Goal: Task Accomplishment & Management: Use online tool/utility

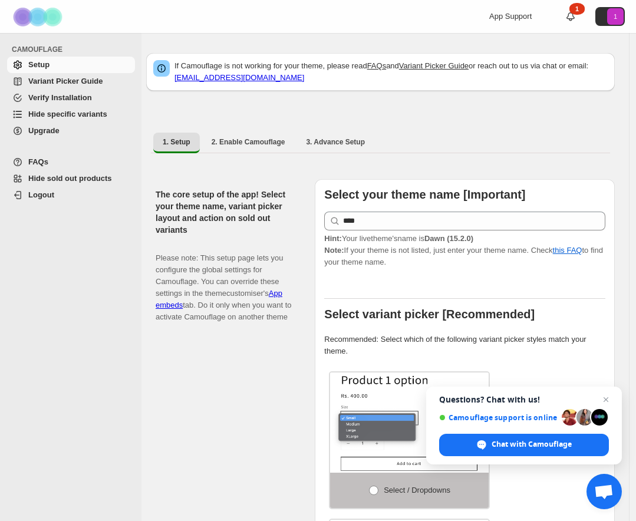
click at [53, 107] on link "Hide specific variants" at bounding box center [71, 114] width 128 height 17
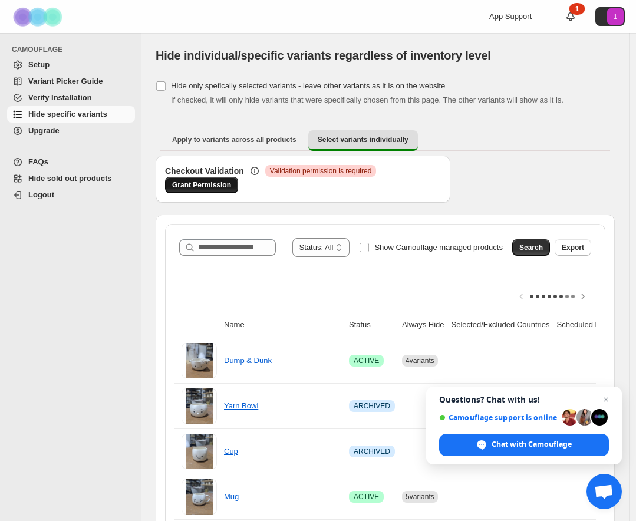
click at [216, 189] on span "Grant Permission" at bounding box center [201, 184] width 59 height 9
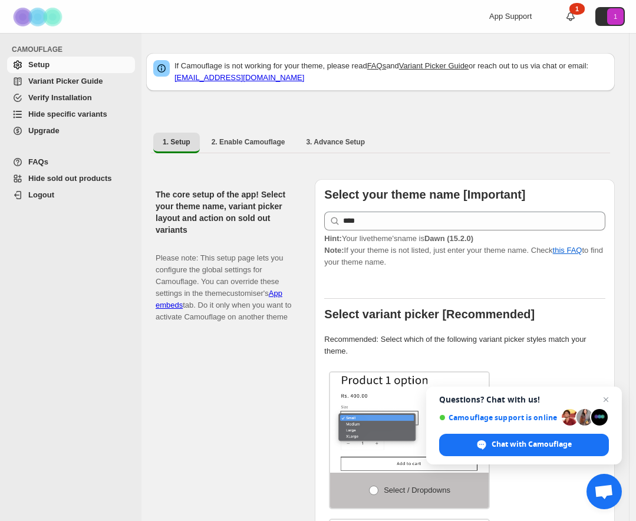
click at [55, 117] on span "Hide specific variants" at bounding box center [67, 114] width 79 height 9
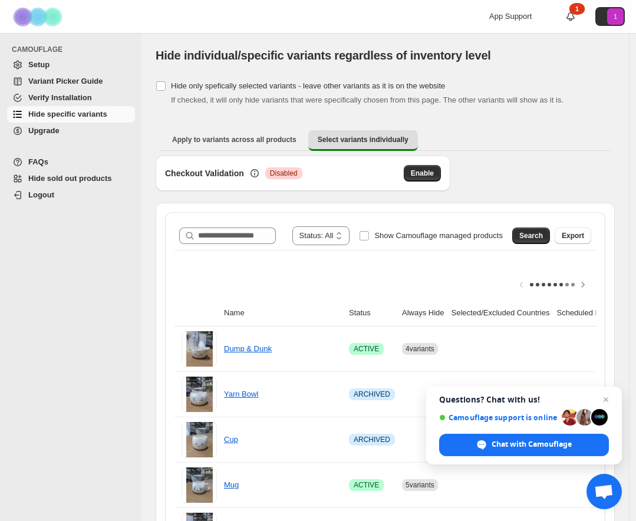
scroll to position [251, 0]
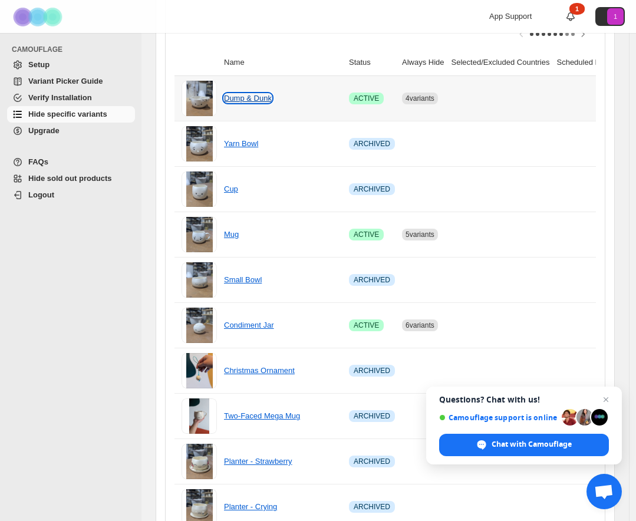
click at [254, 101] on link "Dump & Dunk" at bounding box center [248, 98] width 48 height 9
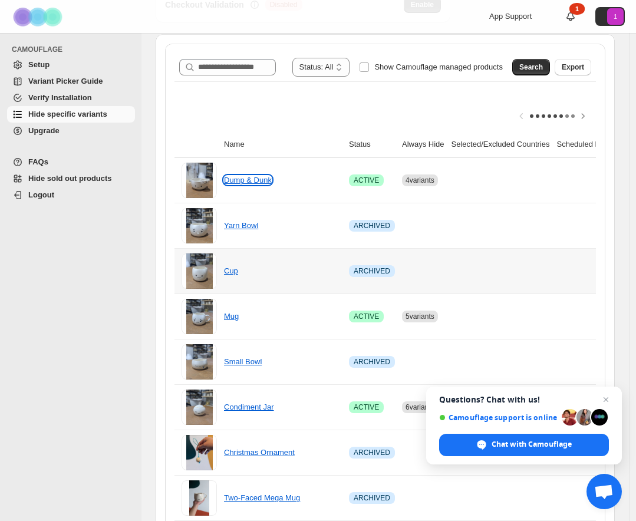
scroll to position [163, 0]
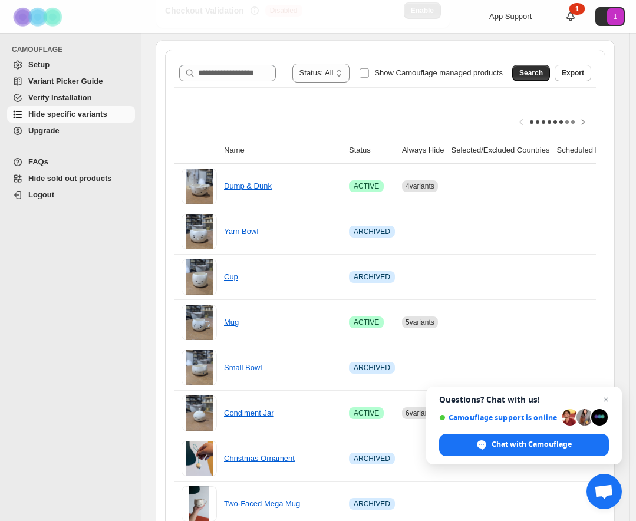
click at [419, 150] on th "Always Hide" at bounding box center [424, 150] width 50 height 27
click at [604, 397] on span "Close chat" at bounding box center [606, 400] width 15 height 15
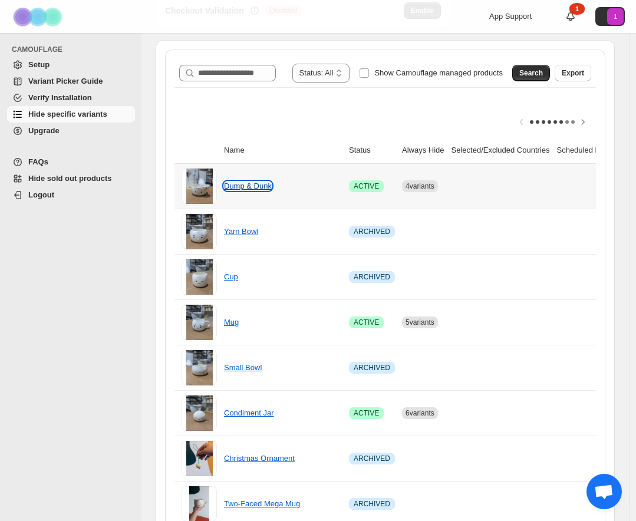
click at [244, 187] on link "Dump & Dunk" at bounding box center [248, 186] width 48 height 9
click at [476, 177] on td at bounding box center [501, 186] width 106 height 45
click at [69, 180] on span "Hide sold out products" at bounding box center [70, 178] width 84 height 9
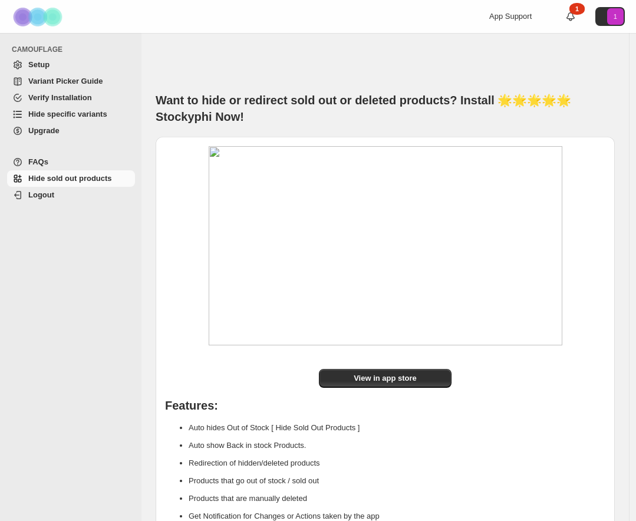
click at [75, 115] on span "Hide specific variants" at bounding box center [67, 114] width 79 height 9
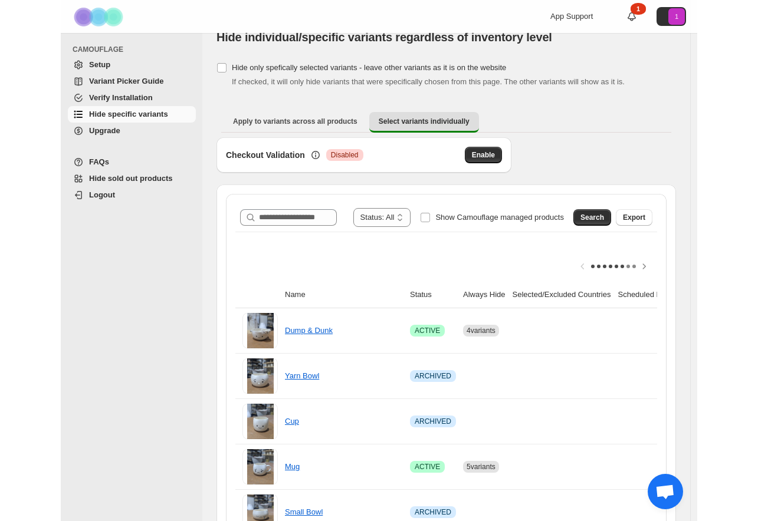
scroll to position [19, 0]
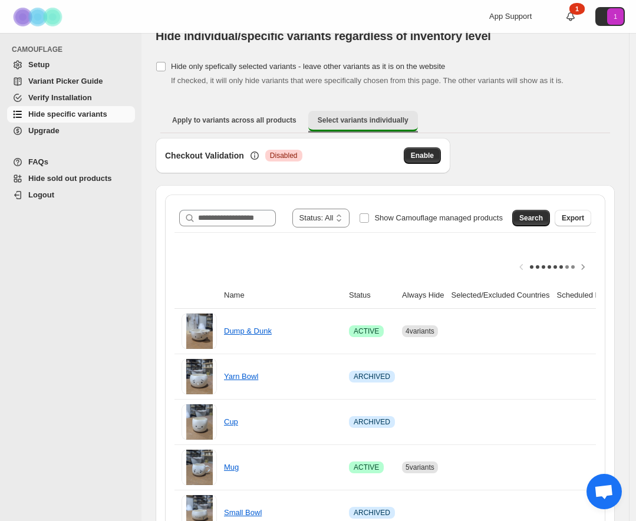
click at [367, 126] on button "Select variants individually" at bounding box center [363, 121] width 110 height 21
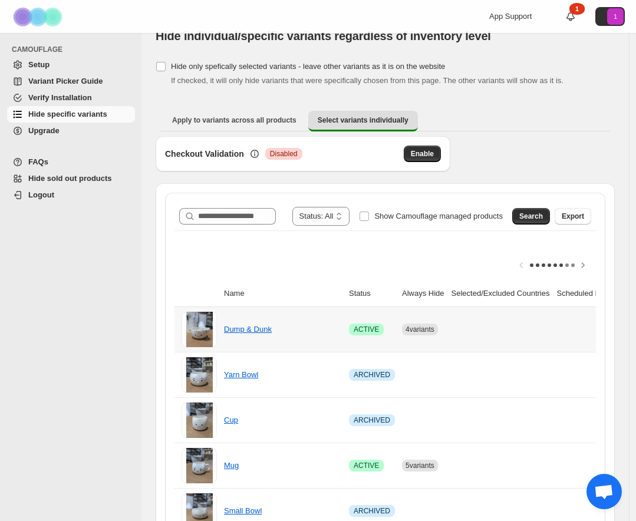
click at [417, 327] on span "4 variants" at bounding box center [420, 329] width 29 height 8
click at [418, 291] on th "Always Hide" at bounding box center [424, 294] width 50 height 27
click at [510, 293] on th "Selected/Excluded Countries" at bounding box center [501, 294] width 106 height 27
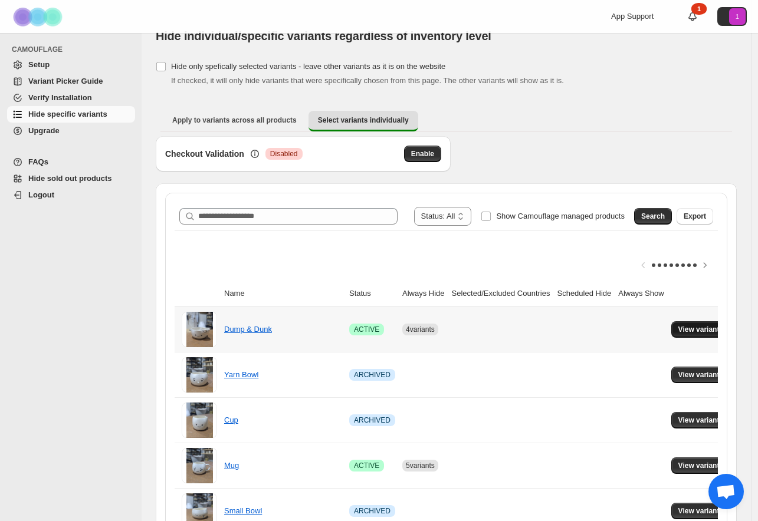
click at [642, 327] on span "View variants" at bounding box center [700, 329] width 45 height 9
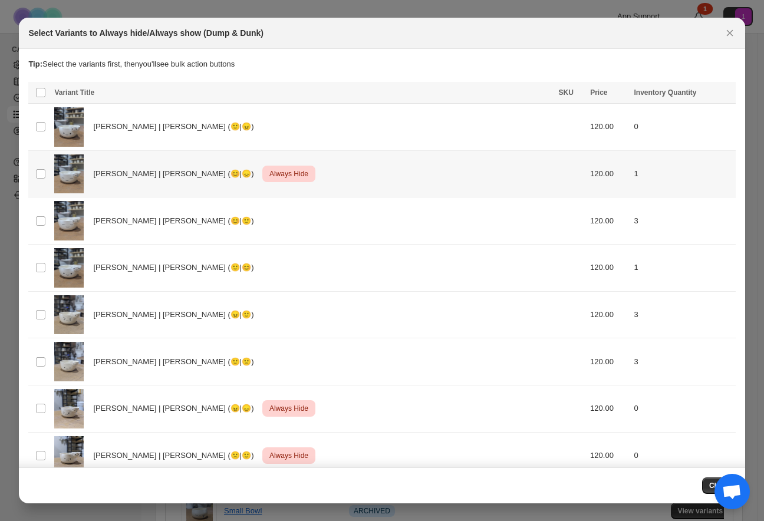
click at [267, 175] on span "Always Hide" at bounding box center [289, 174] width 44 height 14
click at [506, 93] on span "Always show" at bounding box center [526, 93] width 44 height 9
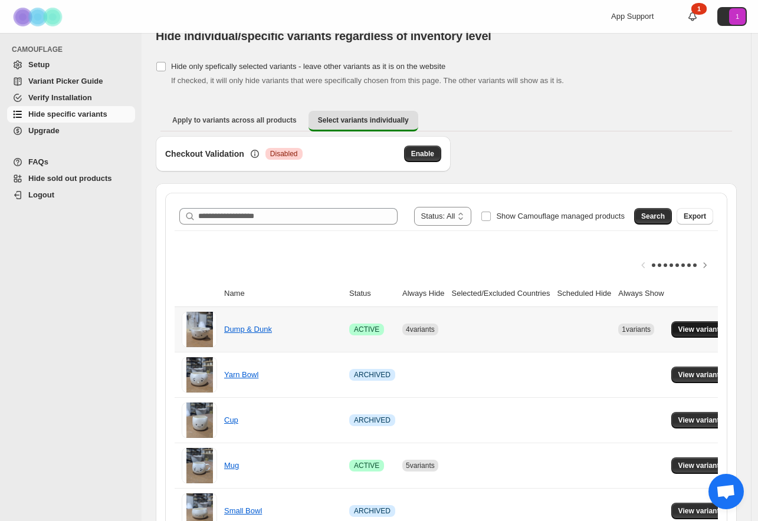
click at [642, 327] on span "View variants" at bounding box center [700, 329] width 45 height 9
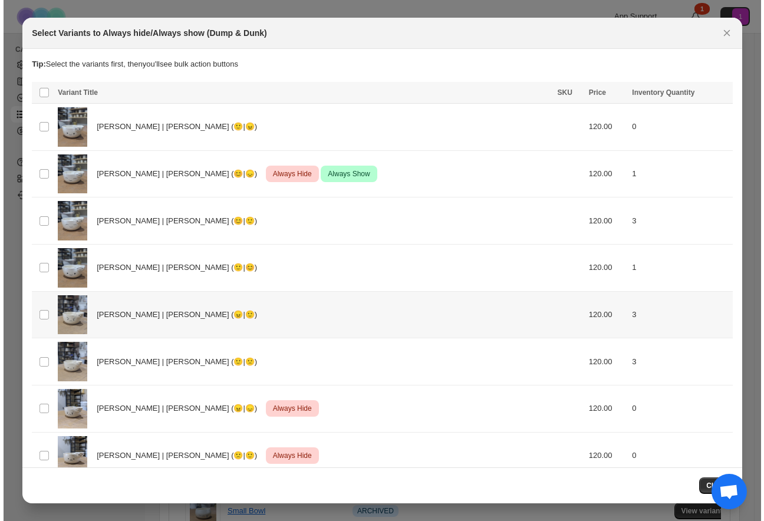
scroll to position [0, 0]
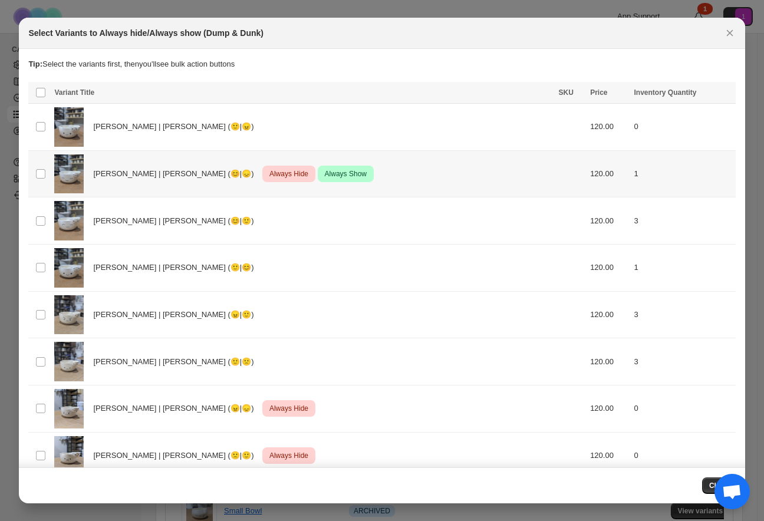
click at [323, 170] on span "Always Show" at bounding box center [346, 174] width 47 height 14
click at [642, 93] on icon "More actions" at bounding box center [724, 94] width 12 height 12
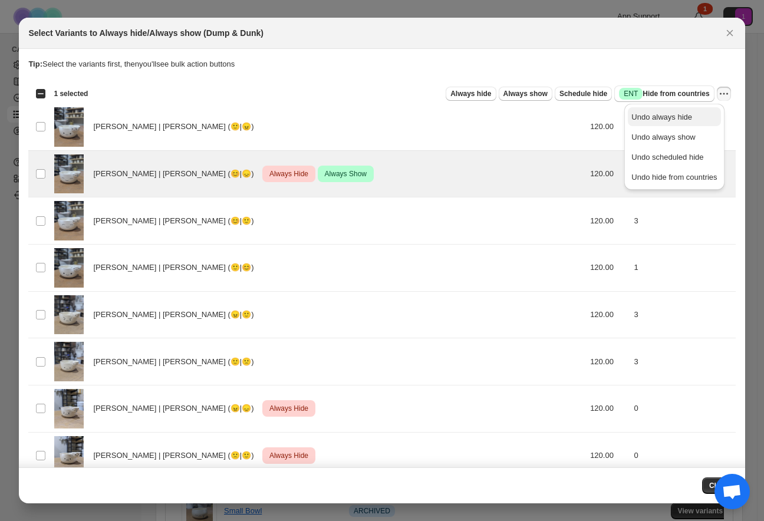
click at [642, 114] on span "Undo always hide" at bounding box center [673, 117] width 85 height 12
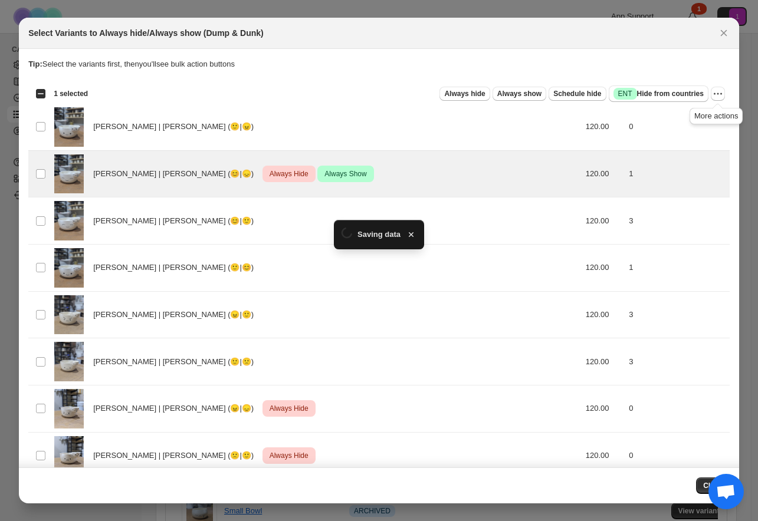
scroll to position [19, 0]
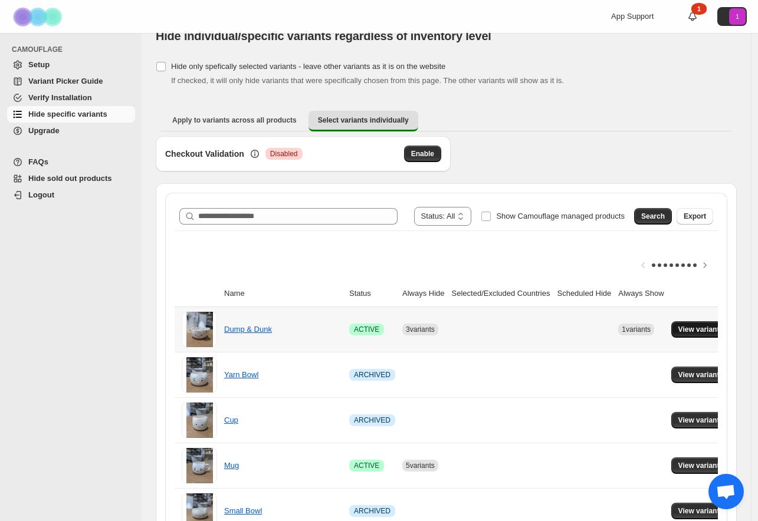
click at [642, 329] on span "View variants" at bounding box center [700, 329] width 45 height 9
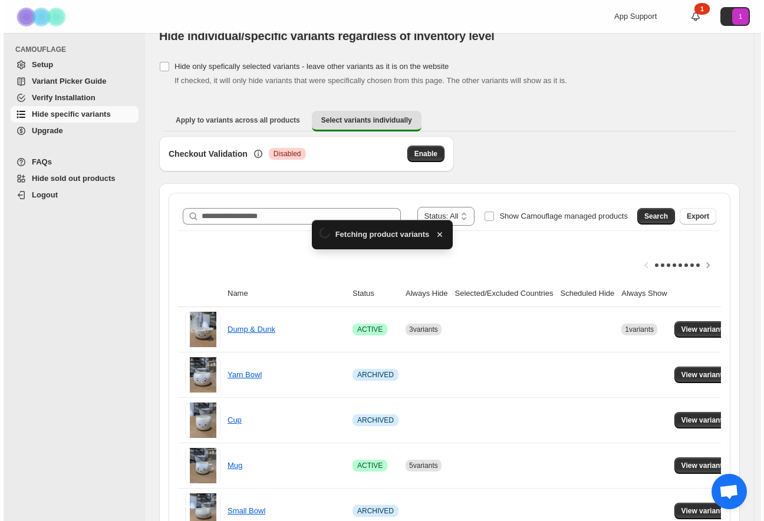
scroll to position [0, 0]
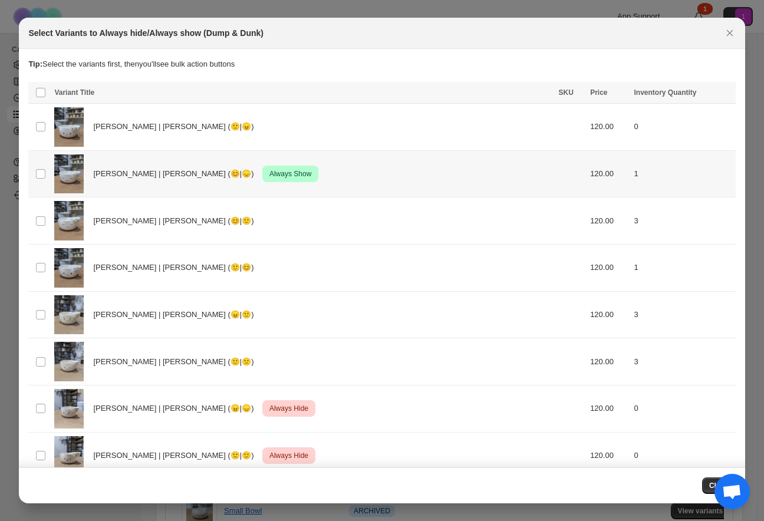
click at [642, 162] on td "1" at bounding box center [682, 173] width 105 height 47
click at [642, 91] on icon "More actions" at bounding box center [724, 94] width 12 height 12
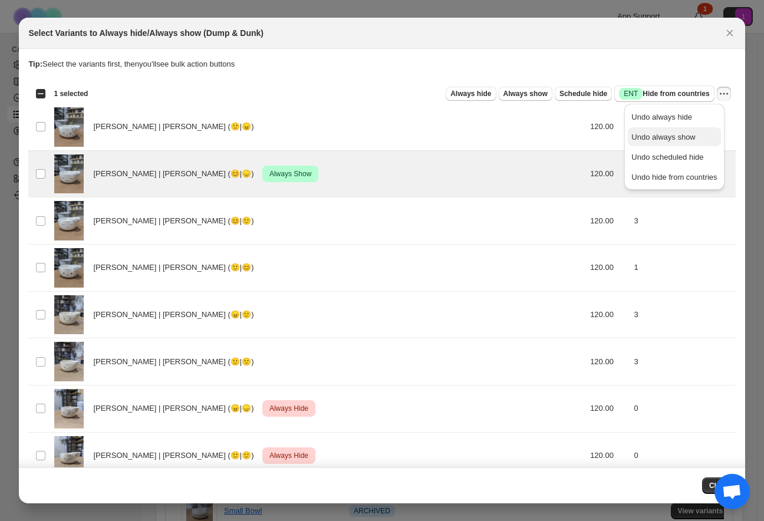
click at [642, 137] on span "Undo always show" at bounding box center [663, 137] width 64 height 9
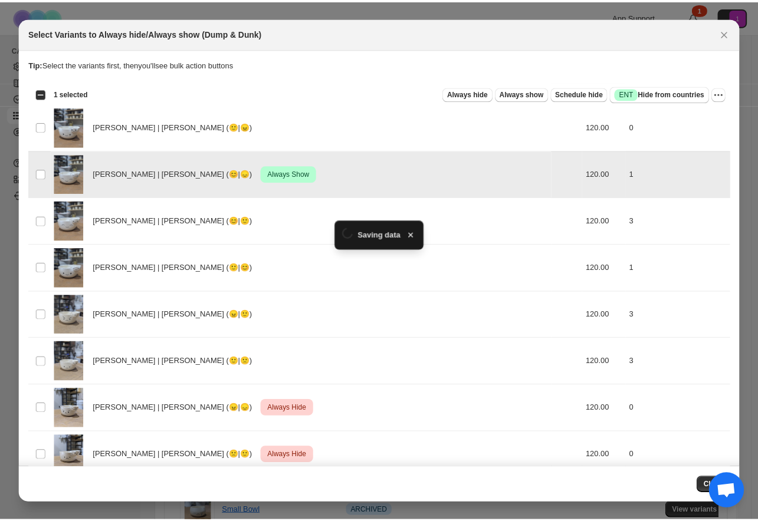
scroll to position [19, 0]
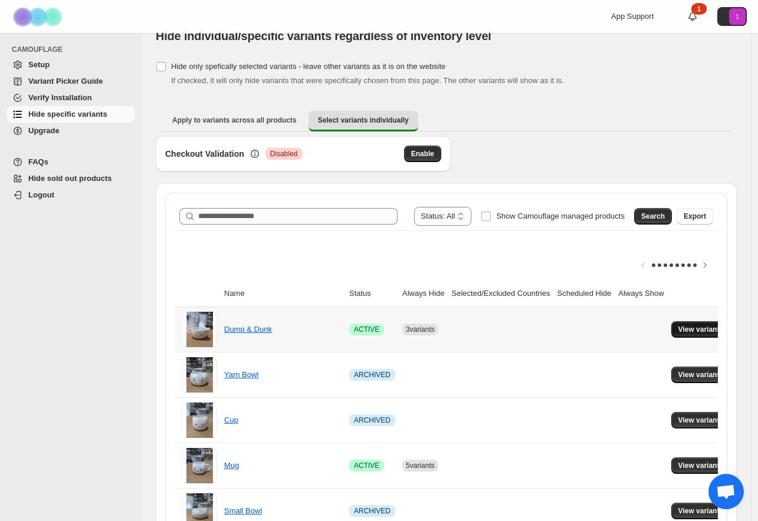
click at [642, 325] on span "View variants" at bounding box center [700, 329] width 45 height 9
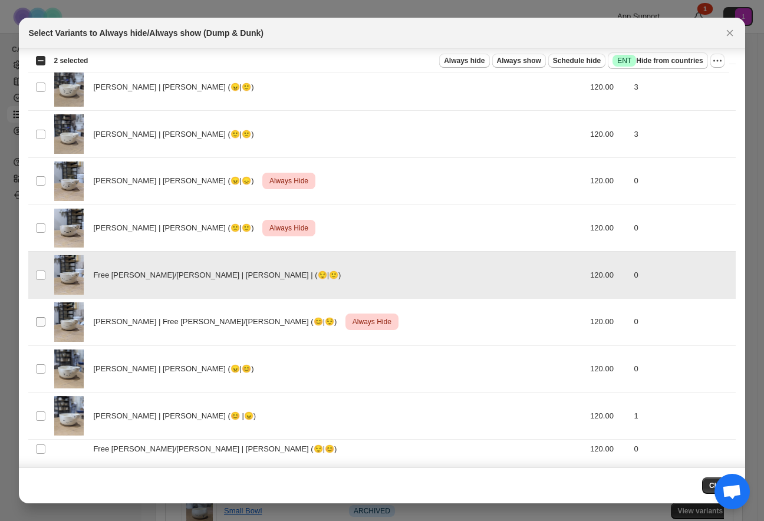
scroll to position [228, 0]
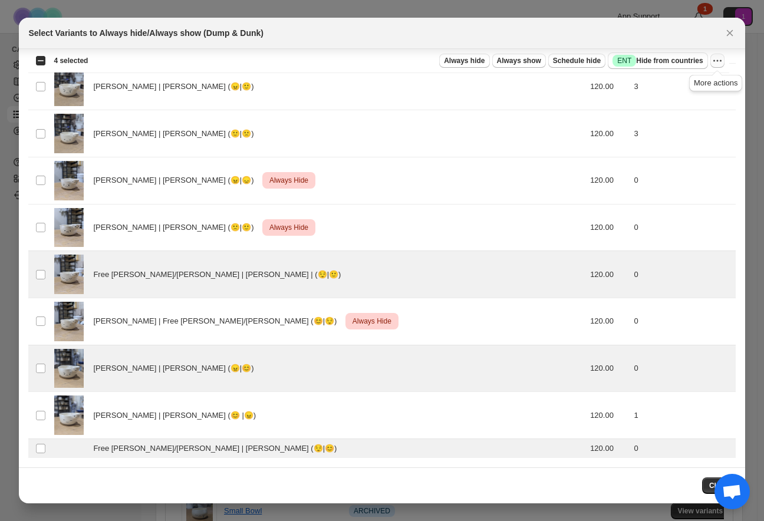
click at [642, 59] on icon "More actions" at bounding box center [718, 61] width 12 height 12
click at [465, 62] on span "Always hide" at bounding box center [464, 60] width 41 height 9
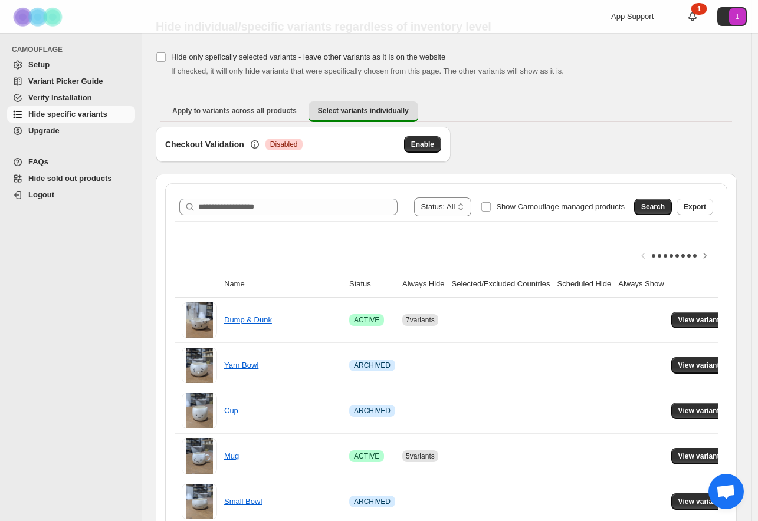
scroll to position [35, 0]
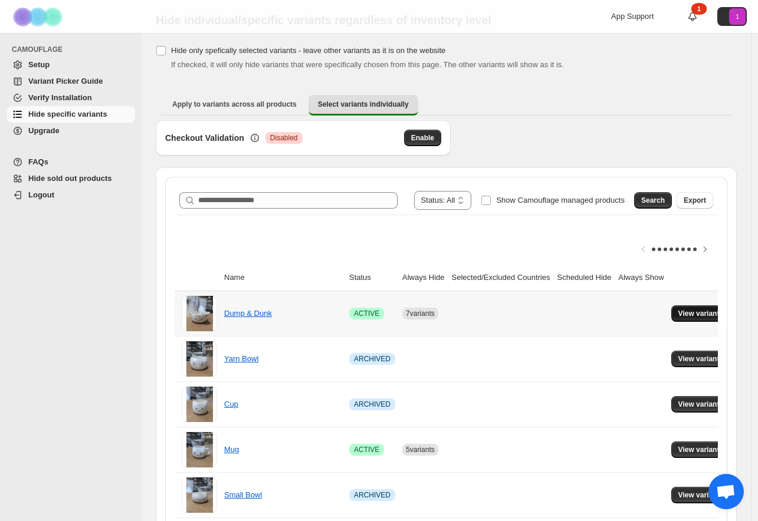
click at [642, 310] on span "View variants" at bounding box center [700, 313] width 45 height 9
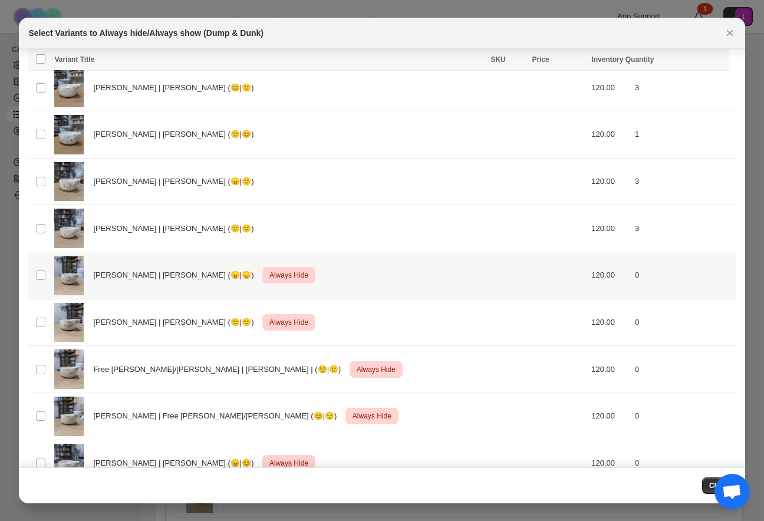
scroll to position [0, 0]
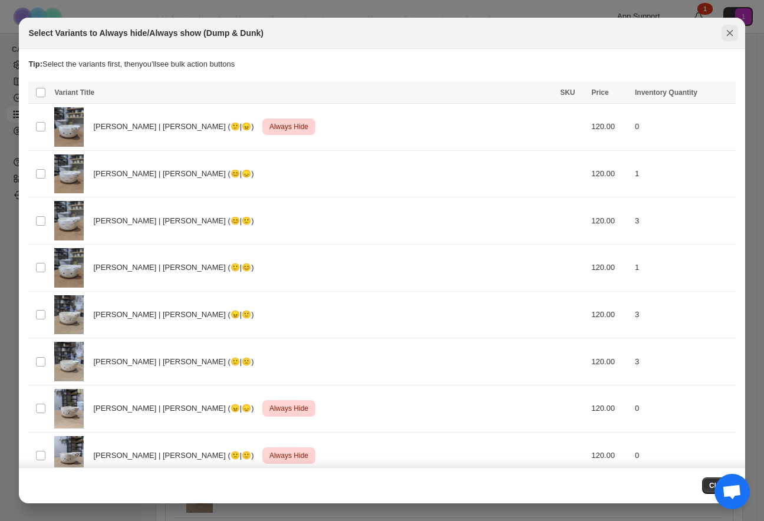
click at [642, 35] on icon "Close" at bounding box center [729, 33] width 6 height 6
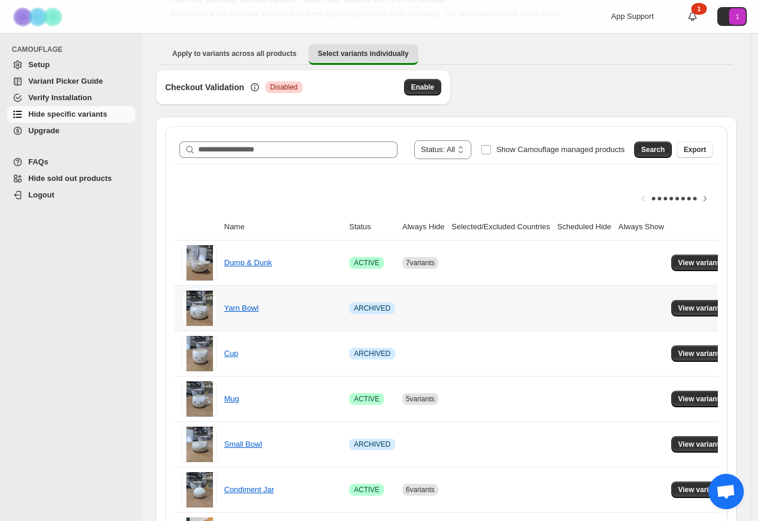
scroll to position [124, 0]
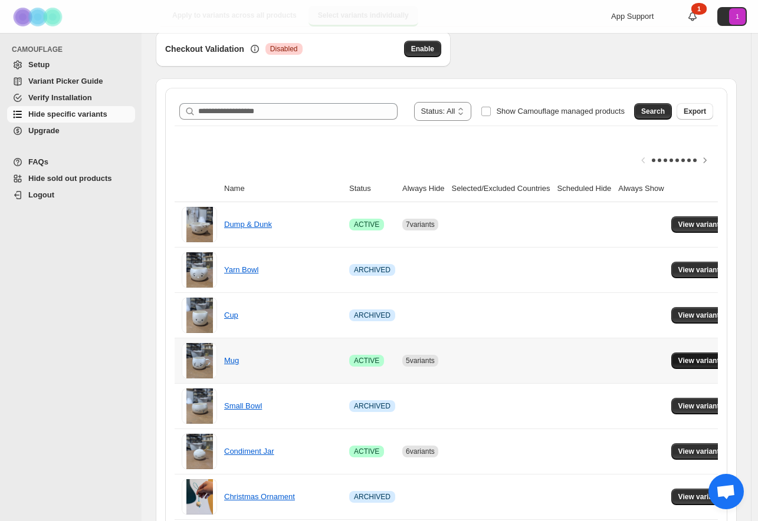
click at [642, 357] on span "View variants" at bounding box center [700, 360] width 45 height 9
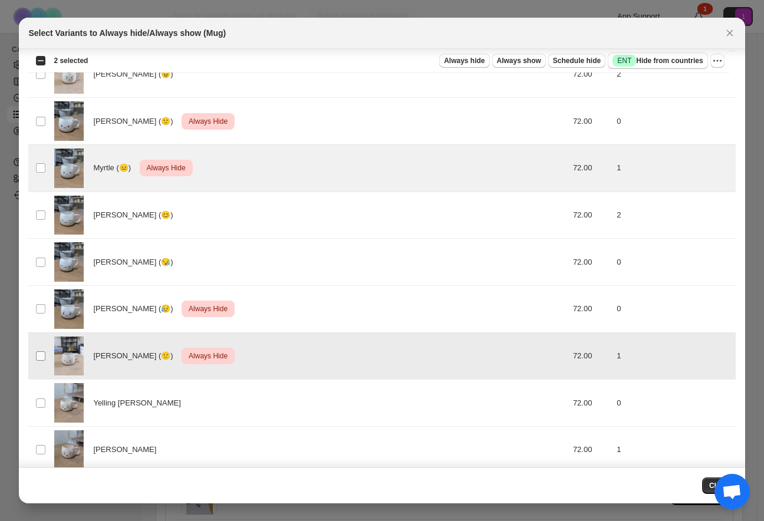
scroll to position [114, 0]
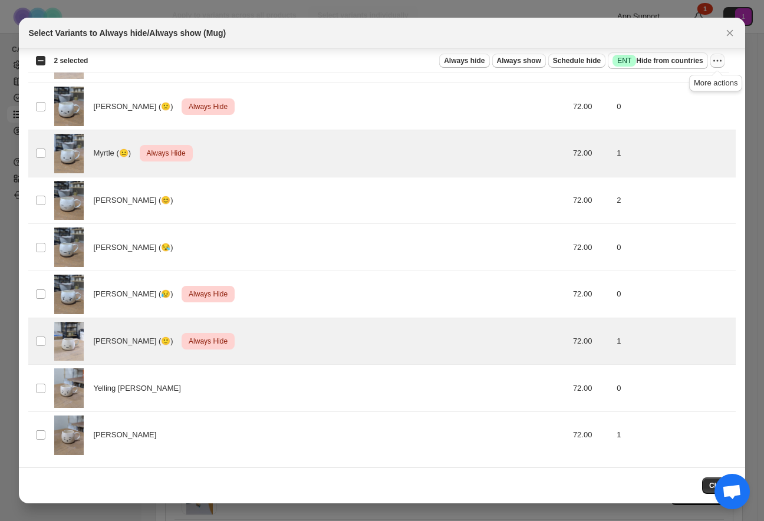
click at [642, 64] on icon "More actions" at bounding box center [718, 61] width 12 height 12
click at [642, 88] on span "Undo always hide" at bounding box center [673, 84] width 85 height 12
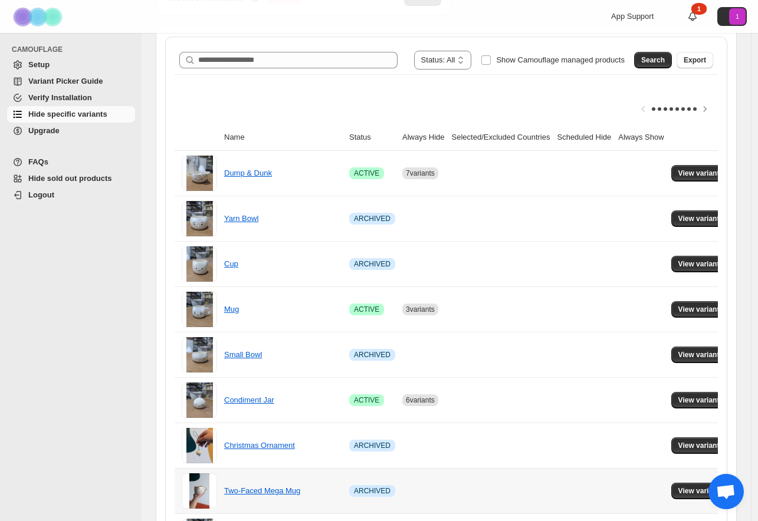
scroll to position [236, 0]
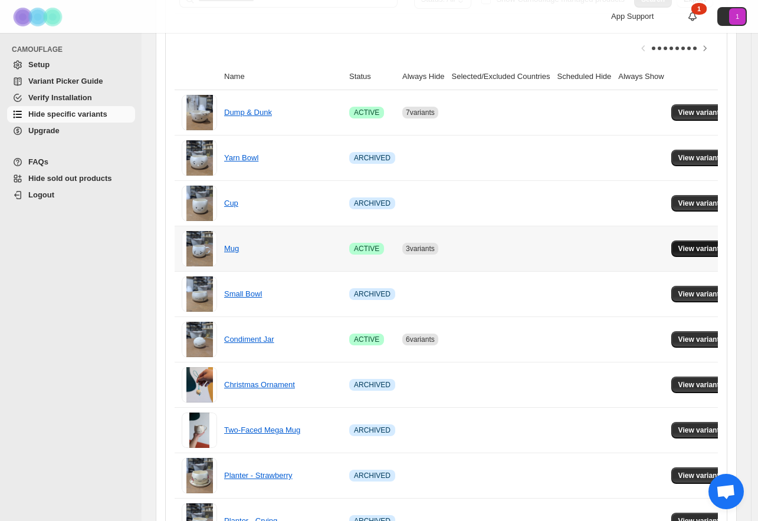
click at [642, 253] on span "View variants" at bounding box center [700, 248] width 45 height 9
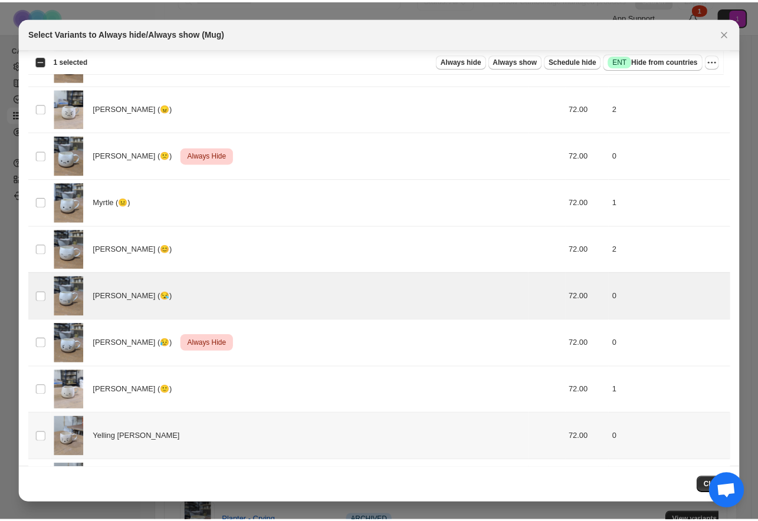
scroll to position [114, 0]
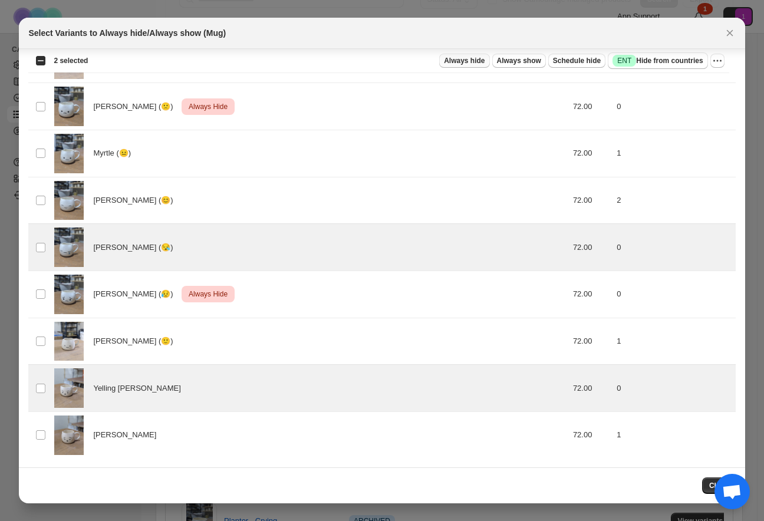
click at [474, 58] on span "Always hide" at bounding box center [464, 60] width 41 height 9
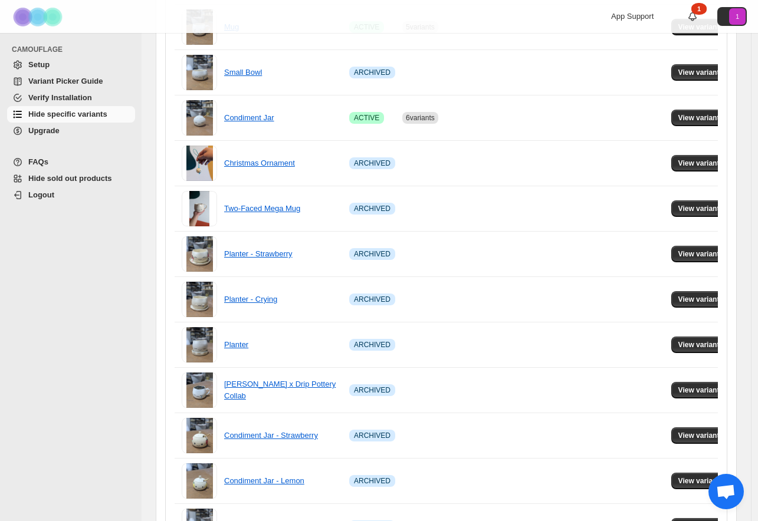
scroll to position [367, 0]
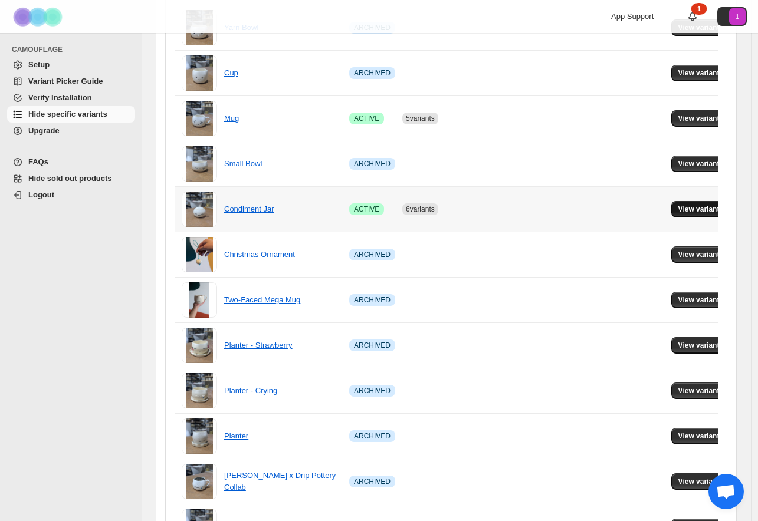
click at [642, 210] on span "View variants" at bounding box center [700, 209] width 45 height 9
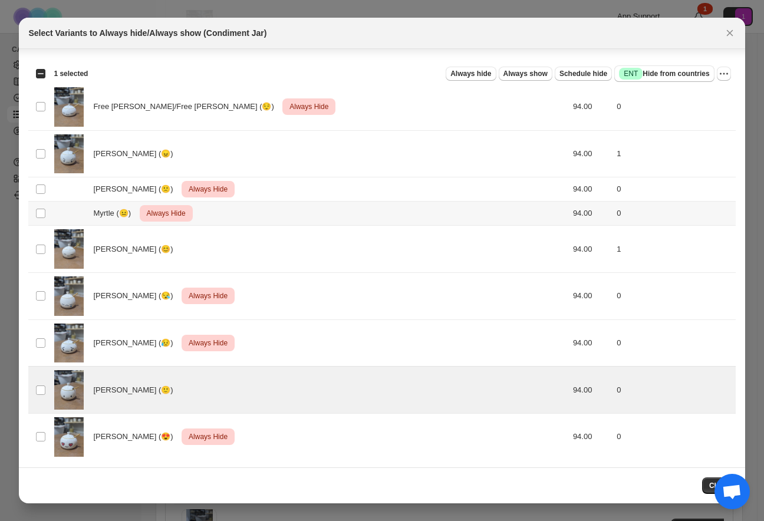
scroll to position [19, 0]
click at [642, 75] on icon "More actions" at bounding box center [724, 74] width 12 height 12
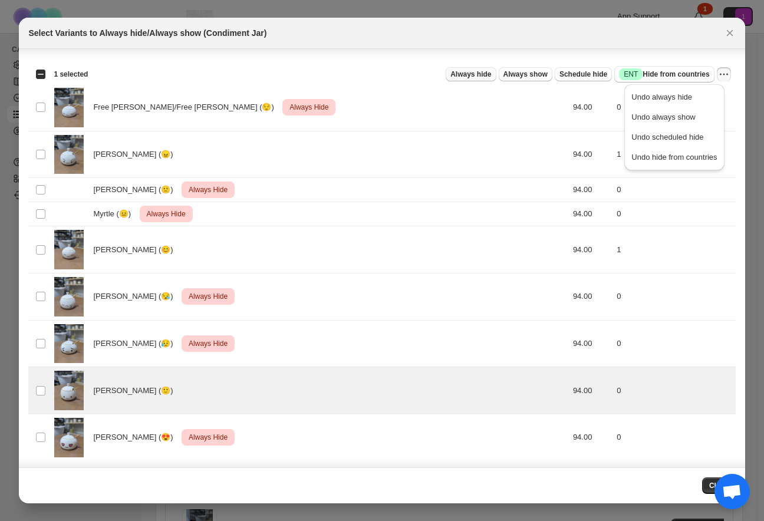
click at [454, 73] on span "Always hide" at bounding box center [470, 74] width 41 height 9
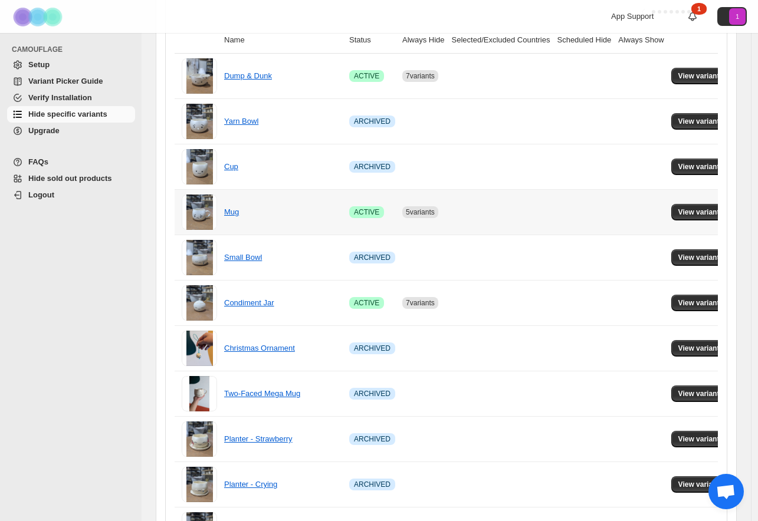
scroll to position [354, 0]
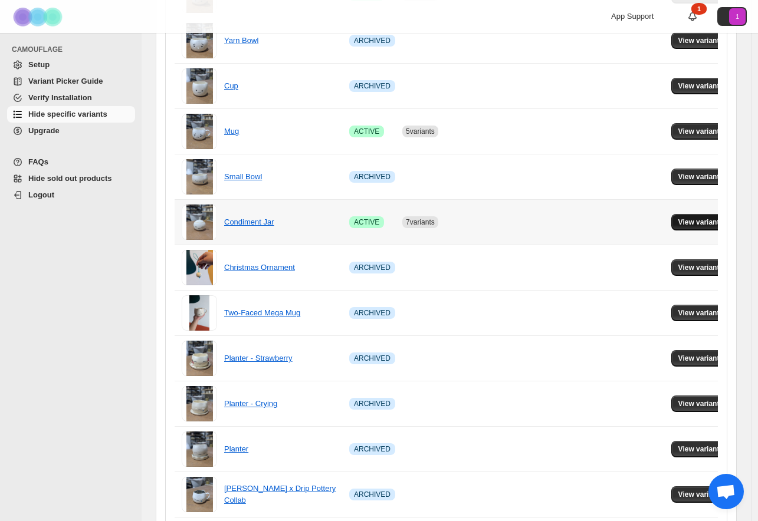
click at [642, 219] on span "View variants" at bounding box center [700, 222] width 45 height 9
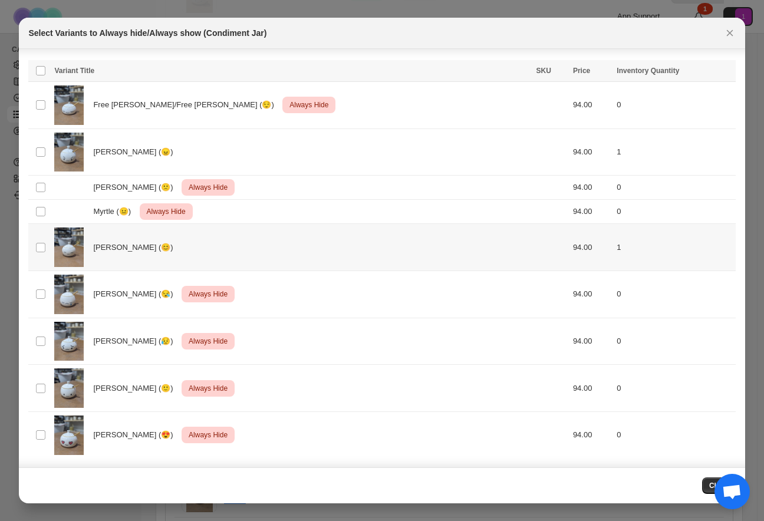
scroll to position [0, 0]
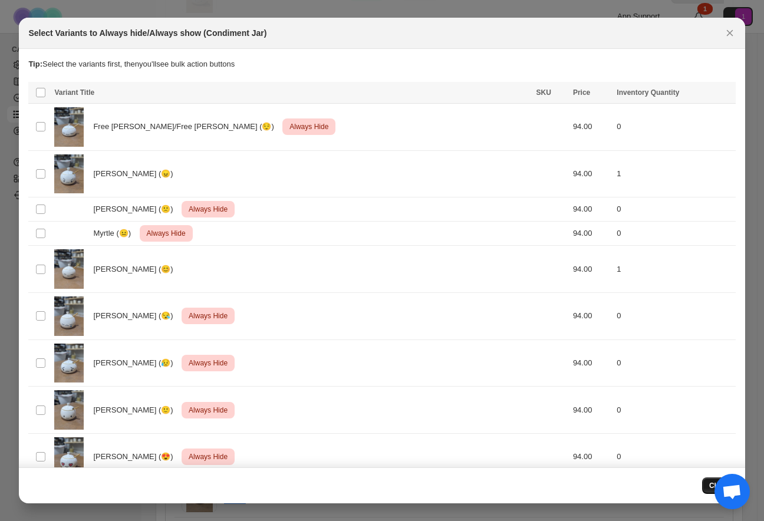
click at [642, 491] on button "Close" at bounding box center [719, 486] width 34 height 17
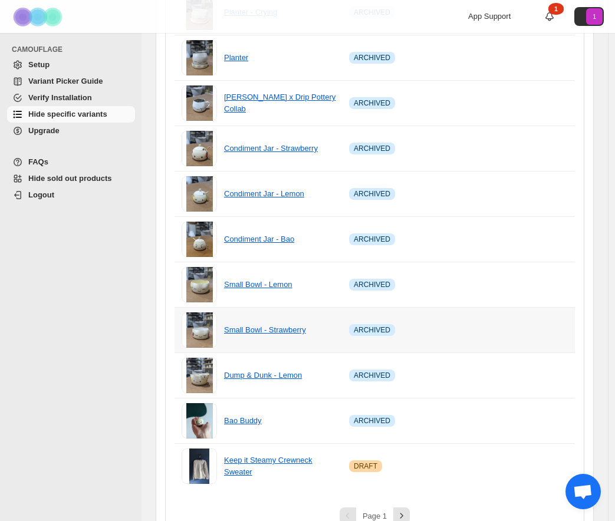
scroll to position [752, 0]
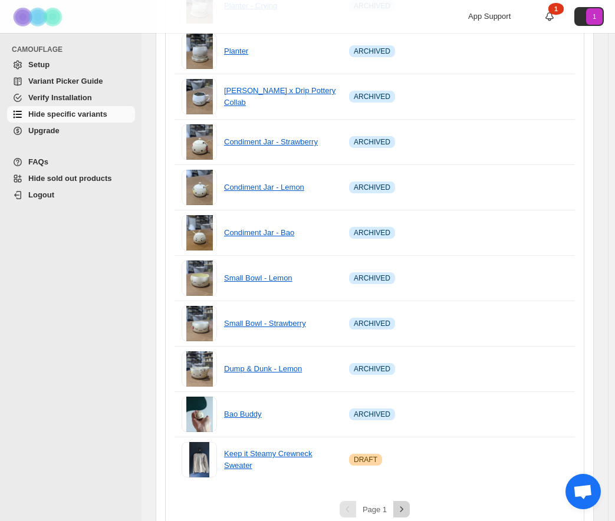
click at [407, 515] on icon "Next" at bounding box center [402, 510] width 12 height 12
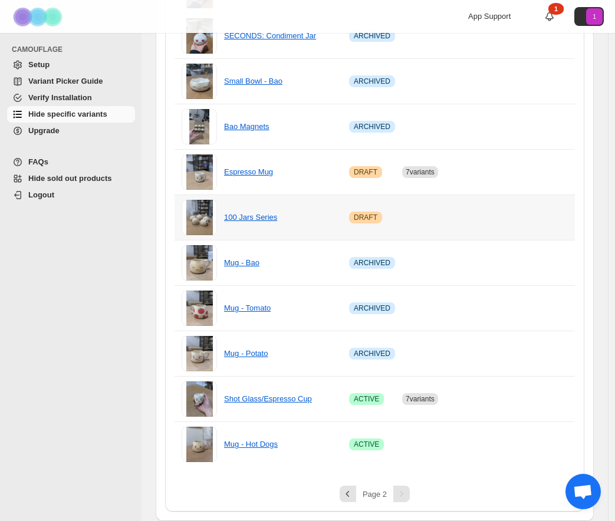
scroll to position [549, 0]
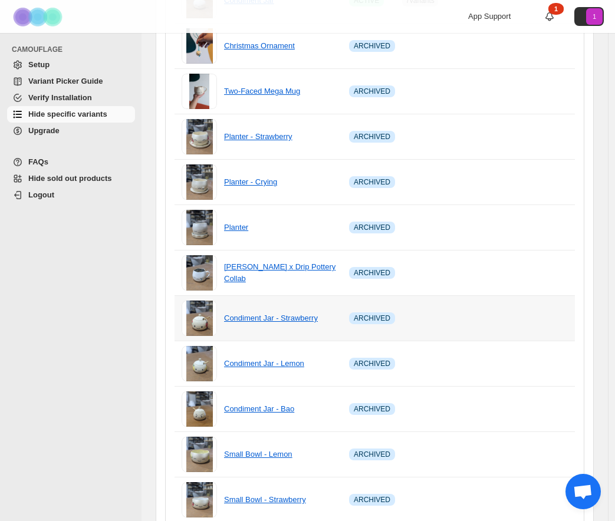
scroll to position [776, 0]
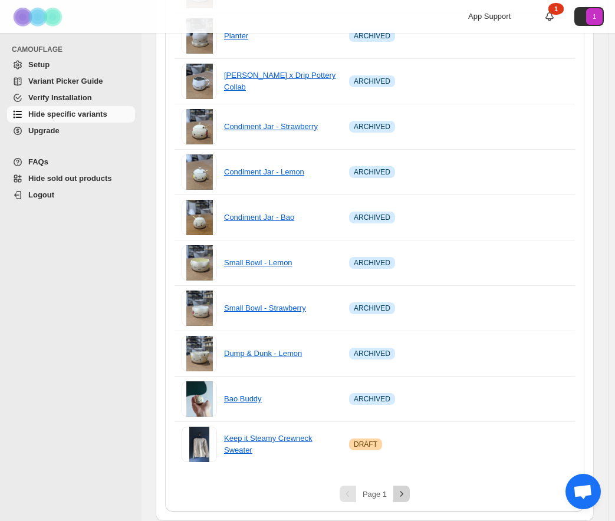
click at [407, 495] on icon "Next" at bounding box center [402, 494] width 12 height 12
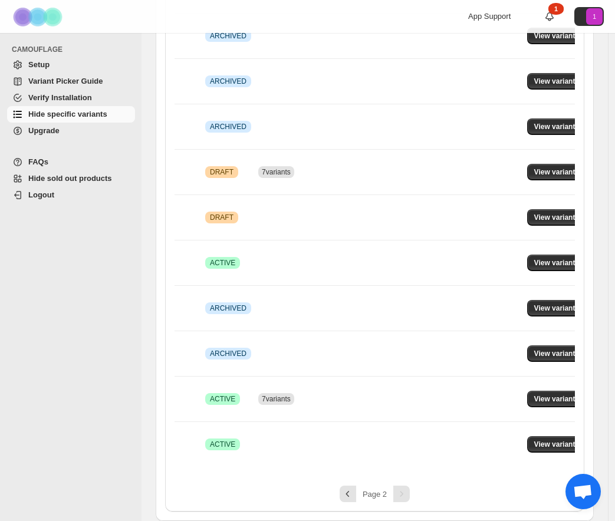
scroll to position [0, 168]
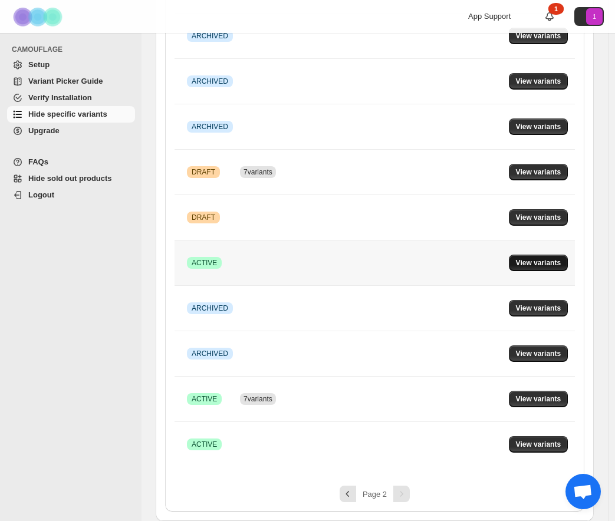
click at [550, 258] on span "View variants" at bounding box center [538, 262] width 45 height 9
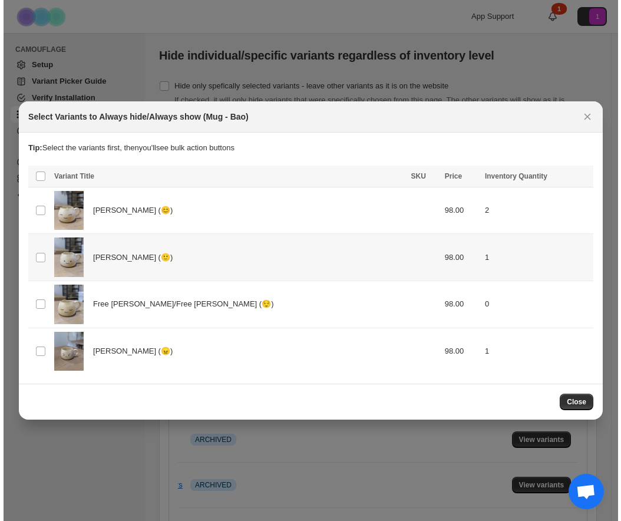
scroll to position [549, 0]
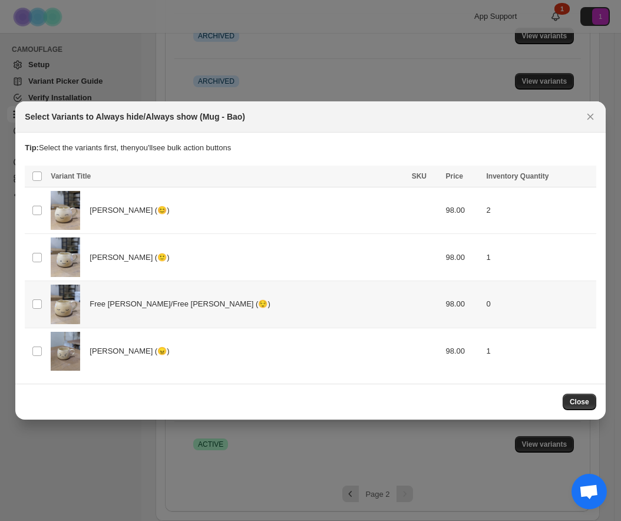
click at [43, 305] on td "Select product variant" at bounding box center [36, 304] width 22 height 47
click at [342, 176] on span "Always hide" at bounding box center [331, 177] width 41 height 9
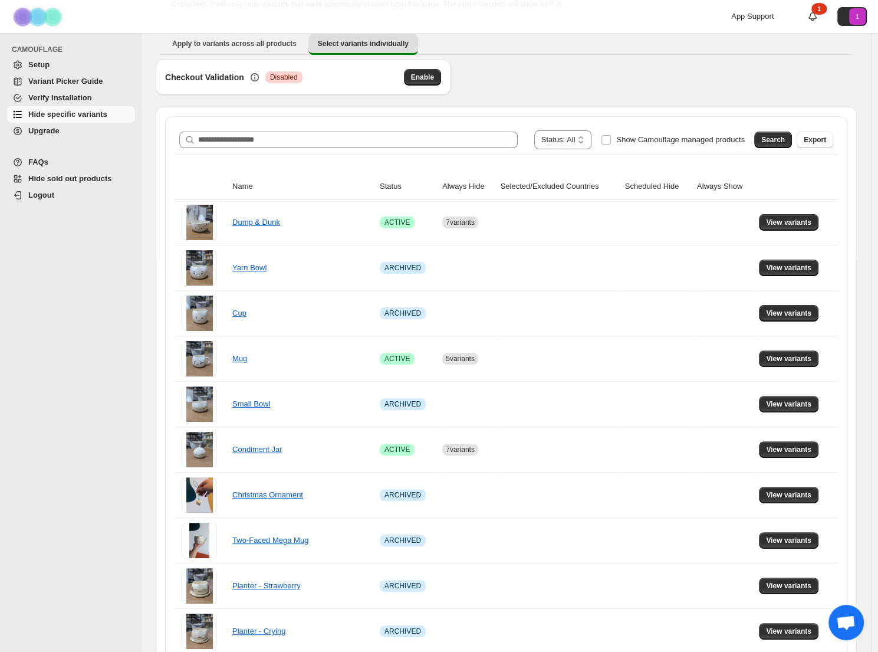
scroll to position [600, 0]
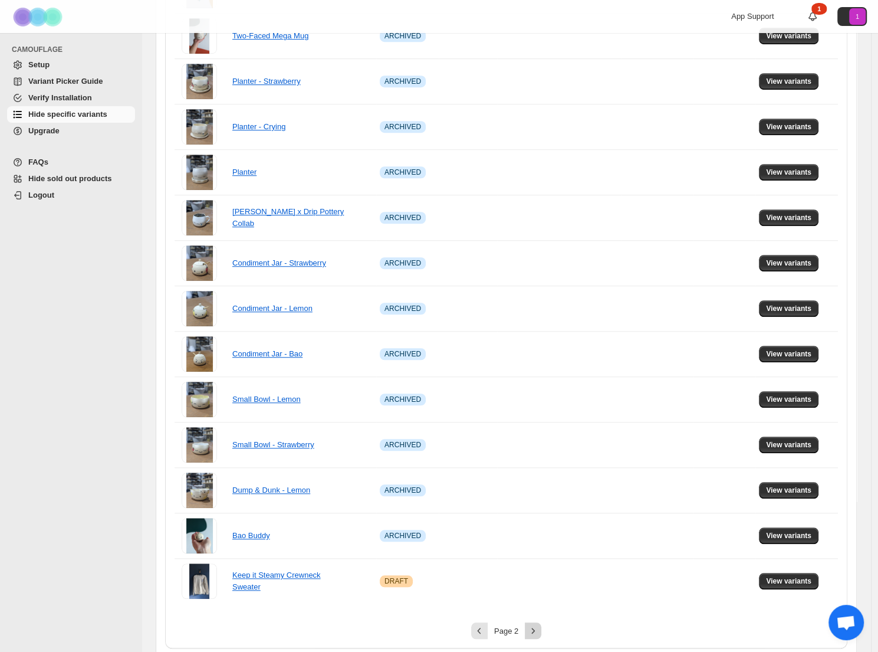
click at [533, 521] on icon "Next" at bounding box center [533, 630] width 12 height 12
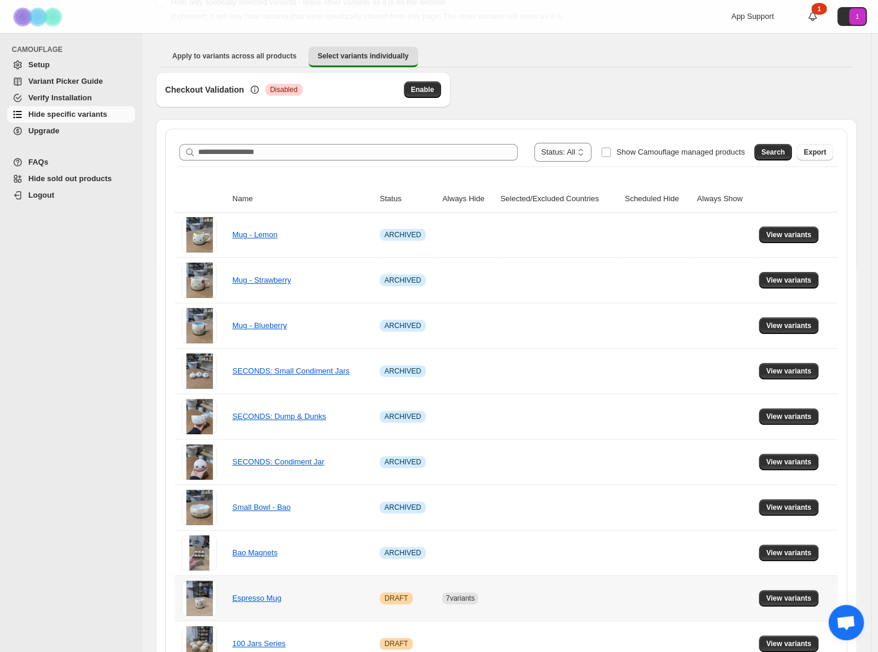
scroll to position [67, 0]
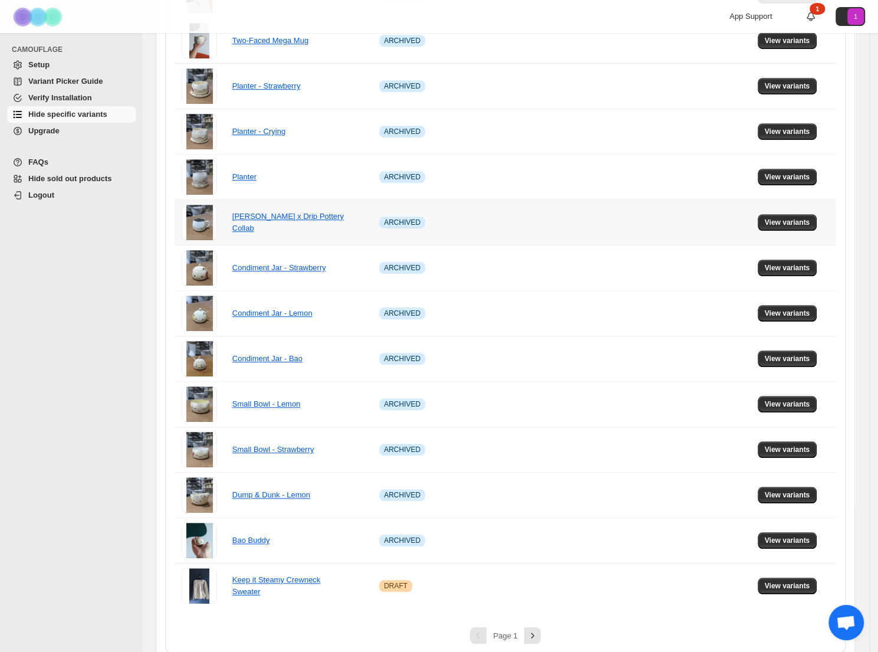
scroll to position [600, 0]
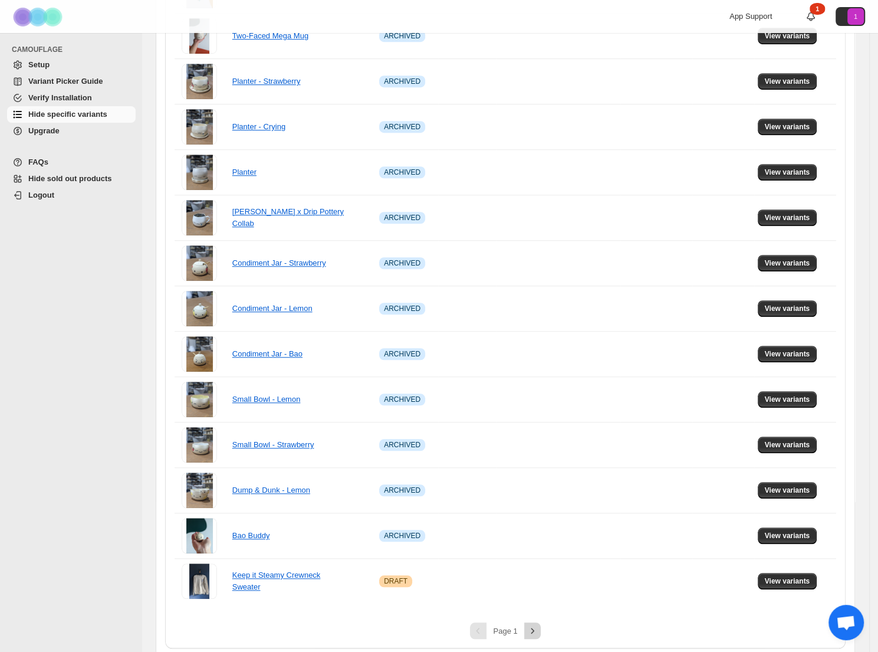
click at [538, 626] on icon "Next" at bounding box center [533, 630] width 12 height 12
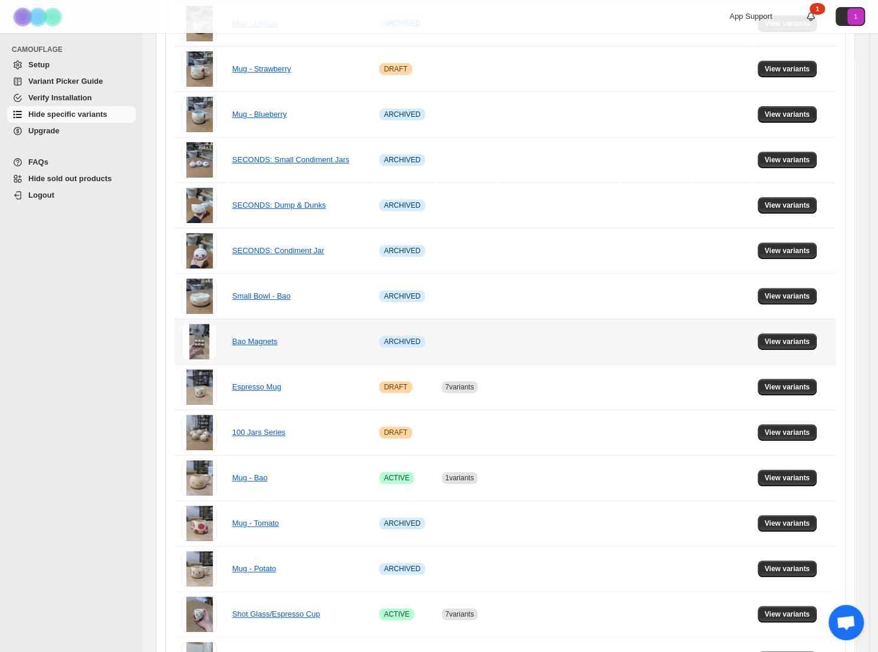
scroll to position [260, 0]
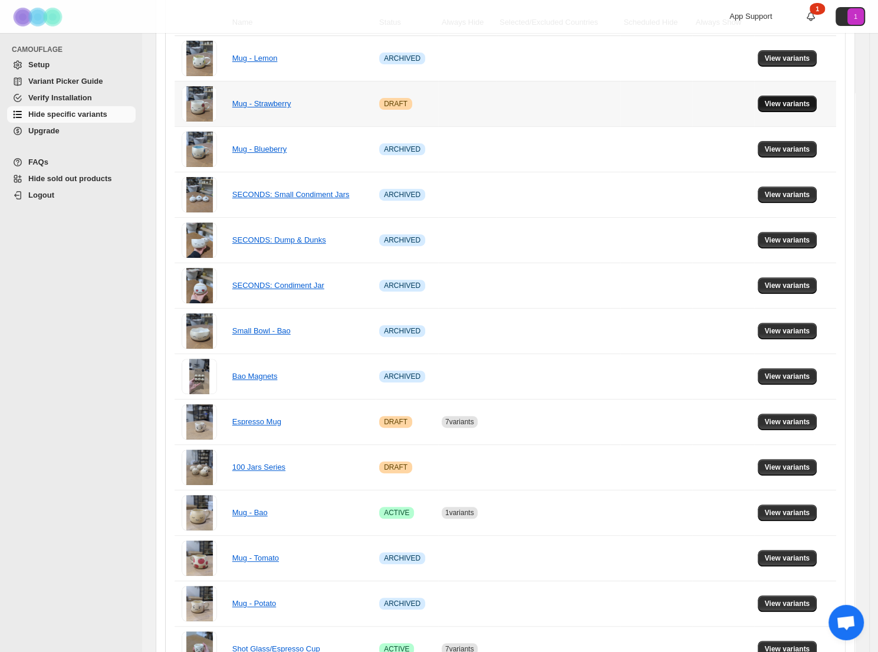
click at [802, 102] on span "View variants" at bounding box center [787, 103] width 45 height 9
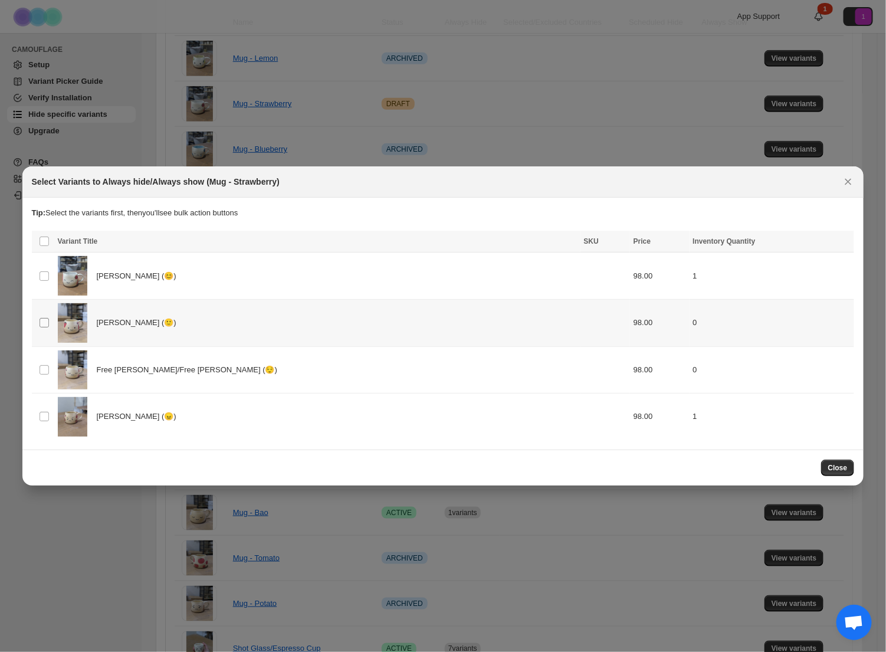
click at [49, 322] on span ":r7:" at bounding box center [44, 322] width 11 height 11
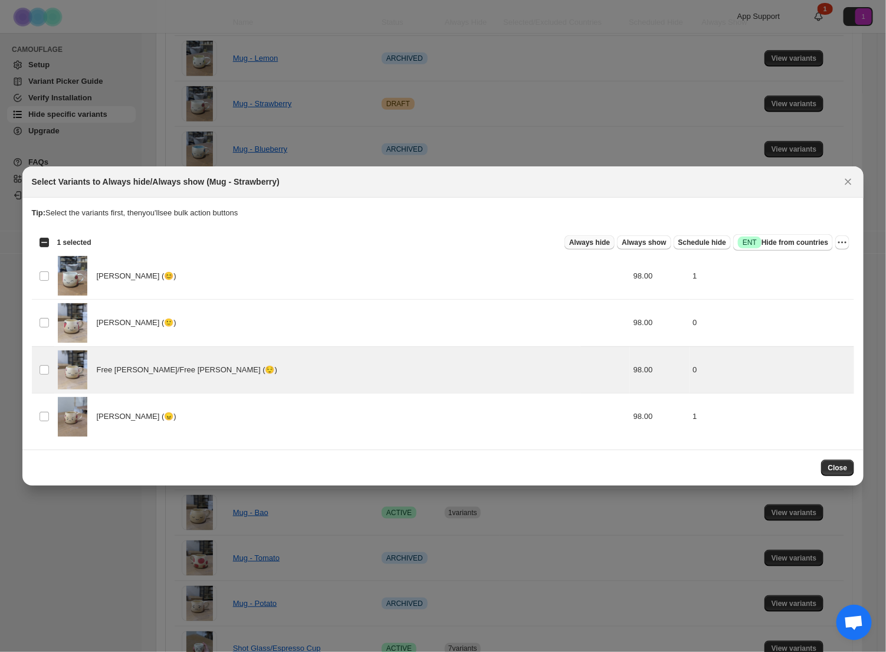
click at [603, 241] on span "Always hide" at bounding box center [589, 242] width 41 height 9
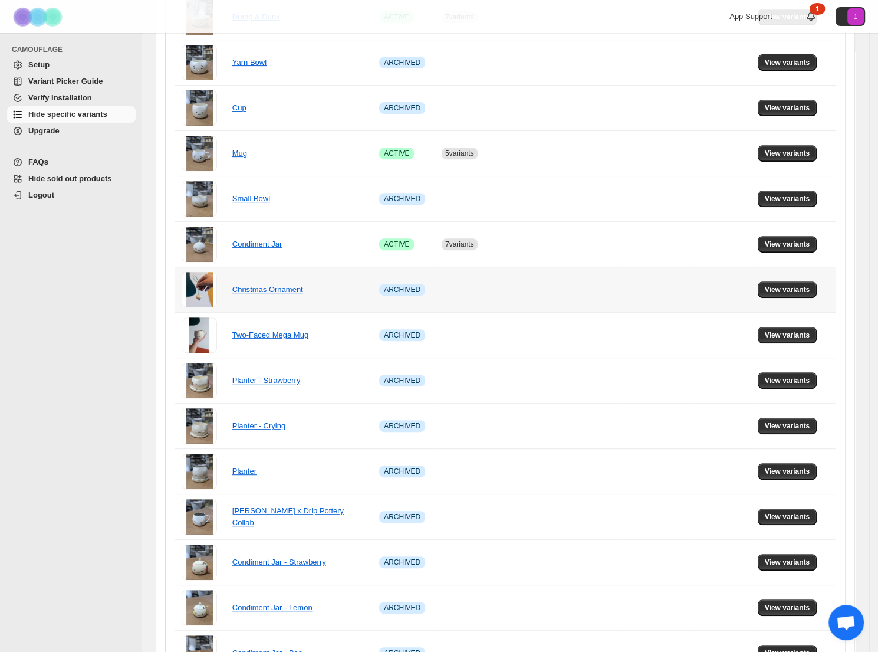
scroll to position [600, 0]
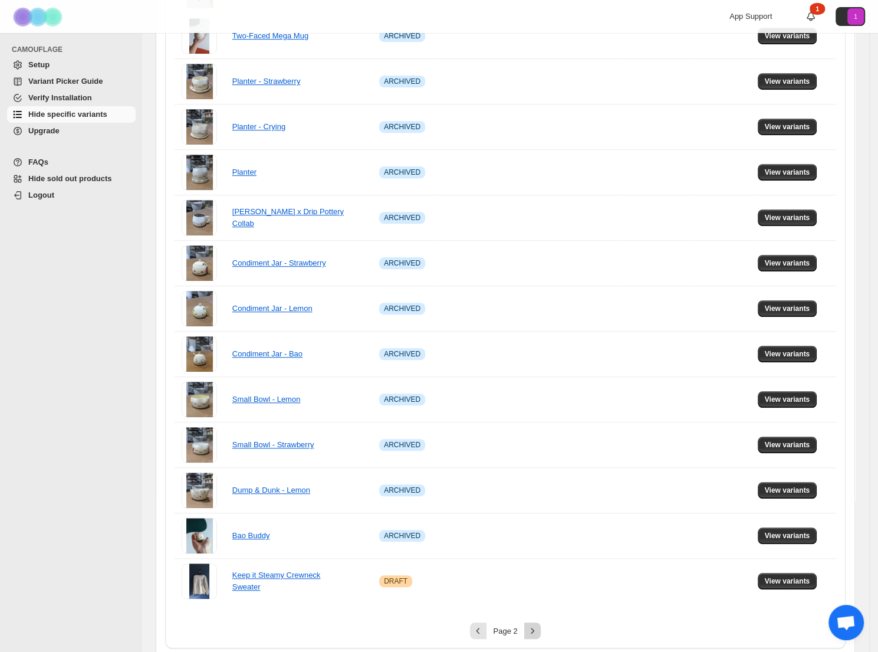
click at [532, 626] on icon "Next" at bounding box center [533, 630] width 12 height 12
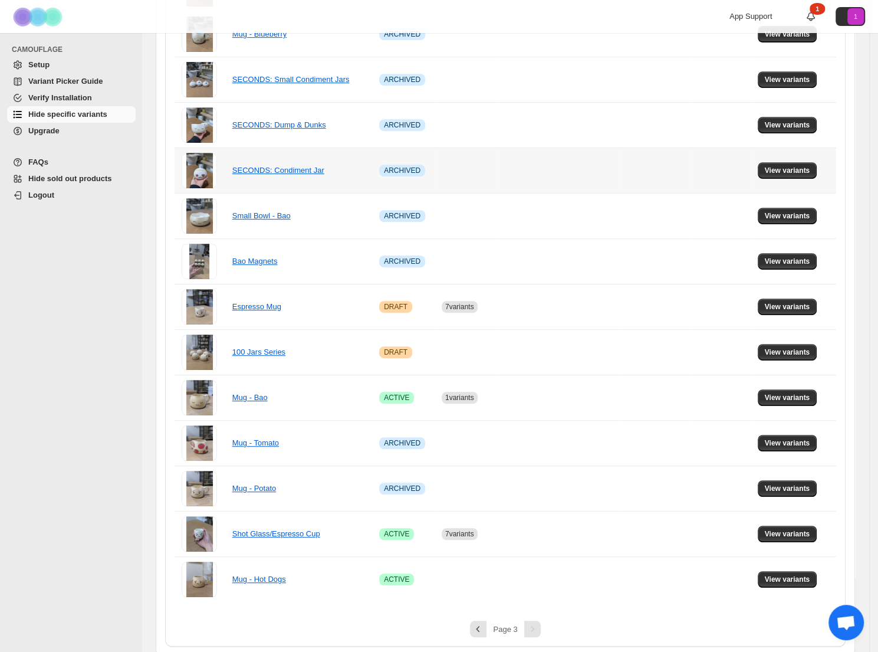
scroll to position [223, 0]
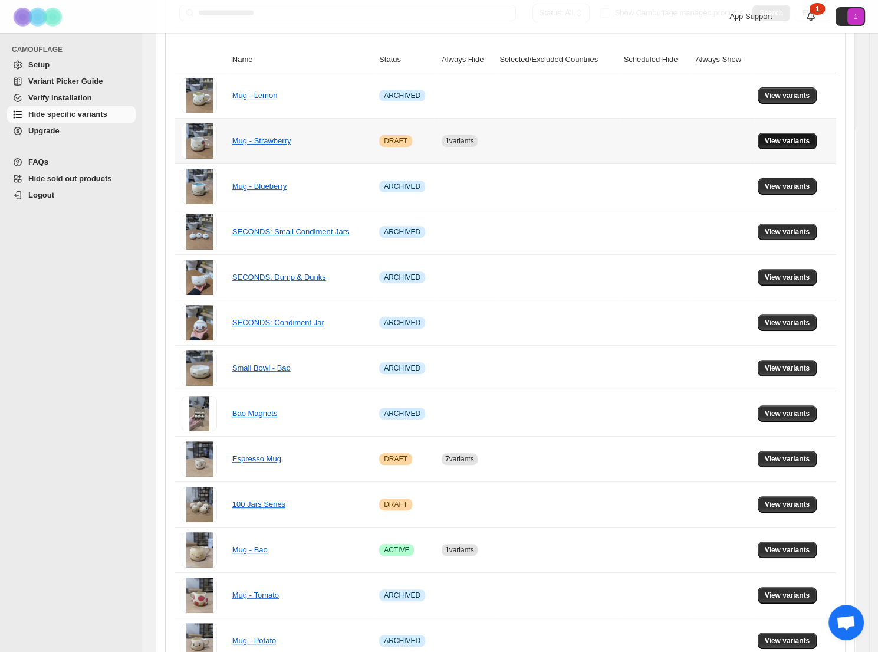
click at [784, 136] on span "View variants" at bounding box center [787, 140] width 45 height 9
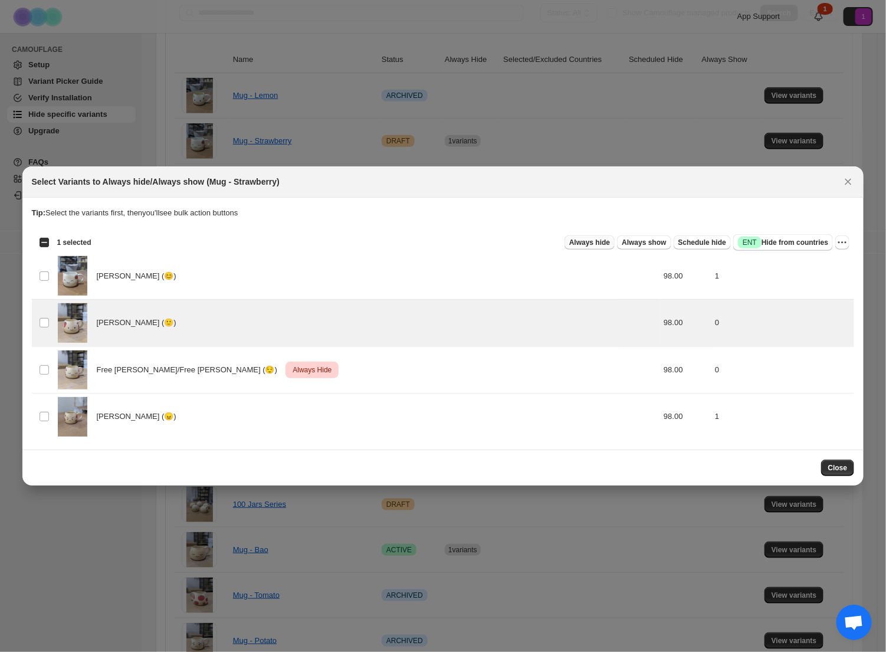
click at [590, 239] on span "Always hide" at bounding box center [589, 242] width 41 height 9
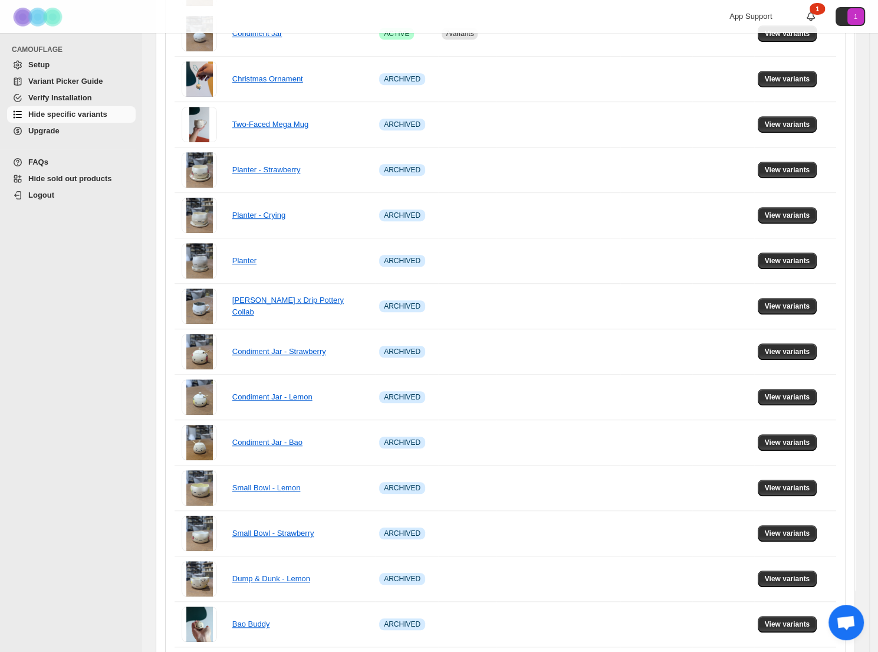
scroll to position [600, 0]
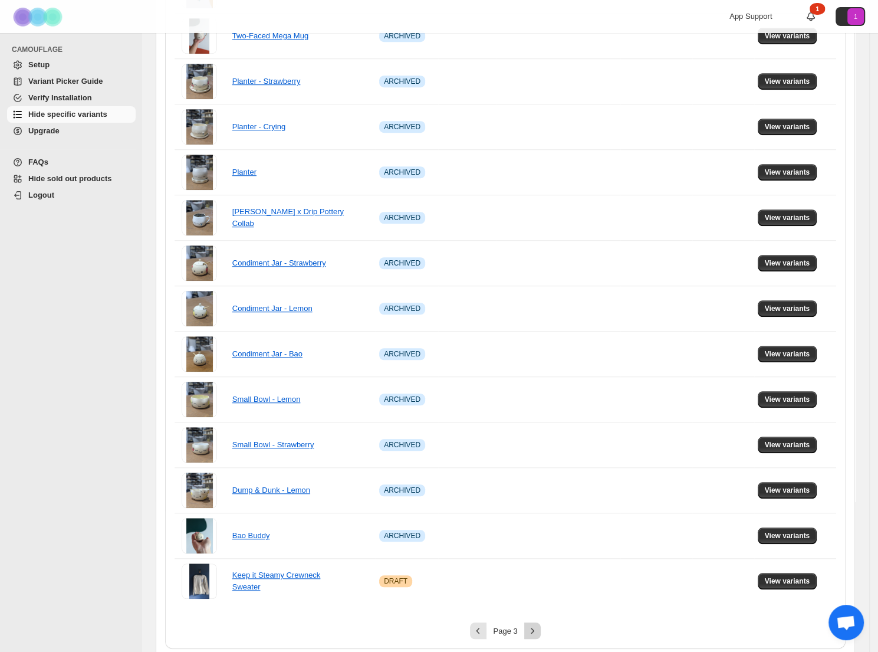
click at [534, 627] on icon "Next" at bounding box center [532, 629] width 3 height 5
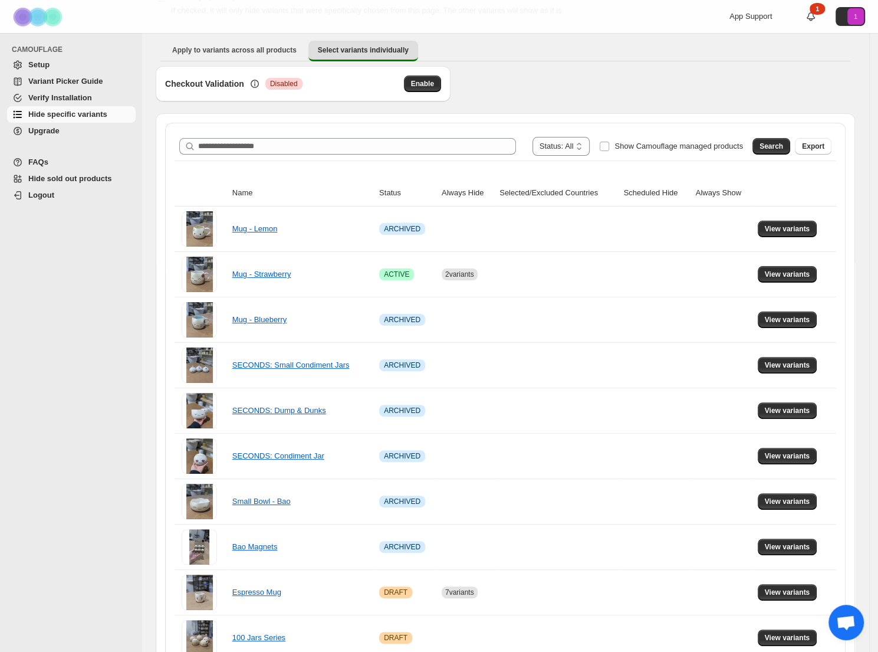
scroll to position [375, 0]
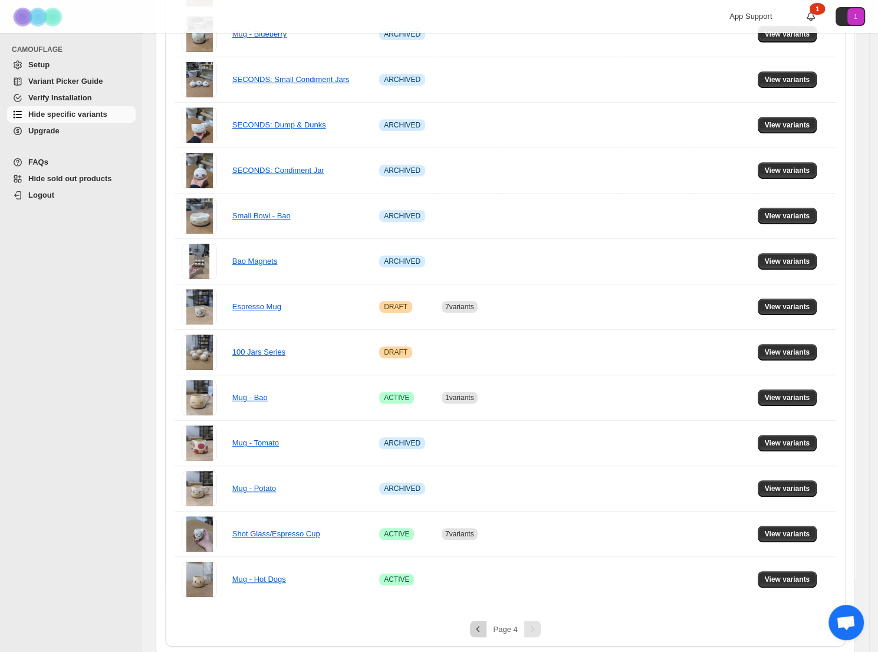
click at [486, 623] on button "Previous" at bounding box center [478, 628] width 17 height 17
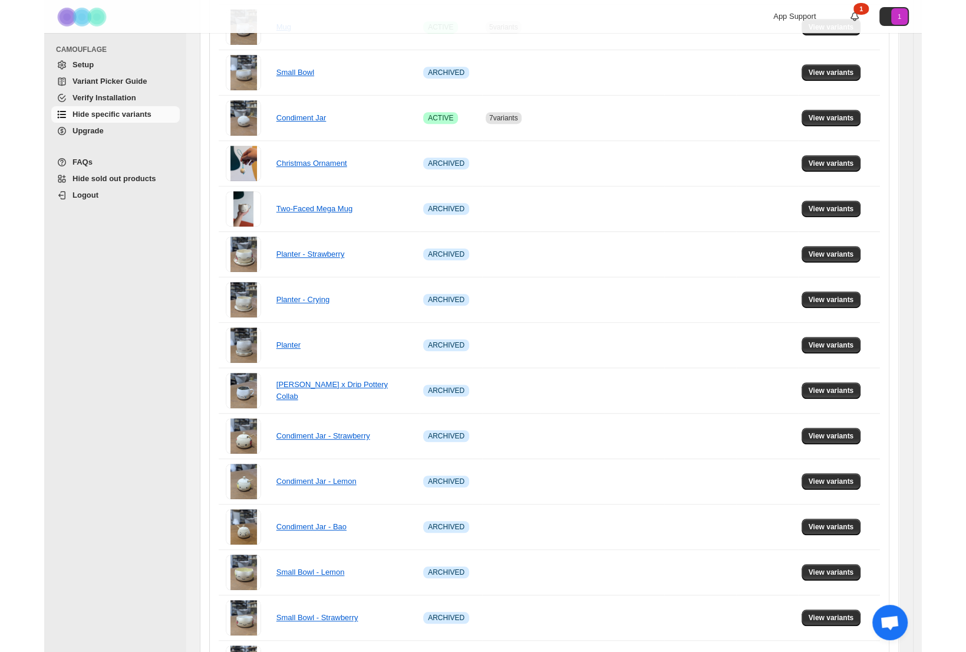
scroll to position [600, 0]
